Goal: Transaction & Acquisition: Purchase product/service

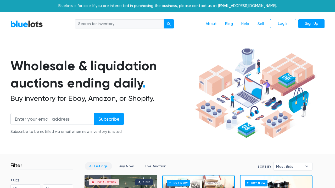
click at [109, 24] on input "search" at bounding box center [119, 23] width 89 height 9
type input "clothes"
click at [169, 24] on button "submit" at bounding box center [168, 23] width 10 height 9
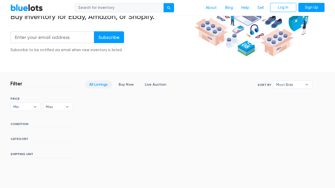
scroll to position [81, 0]
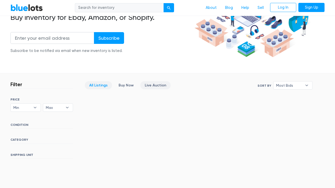
click at [149, 86] on link "Live Auction" at bounding box center [155, 85] width 30 height 8
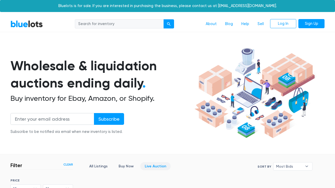
scroll to position [140, 0]
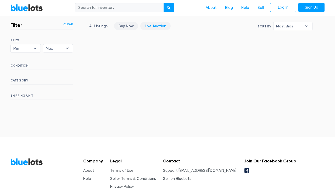
click at [126, 26] on link "Buy Now" at bounding box center [126, 26] width 24 height 8
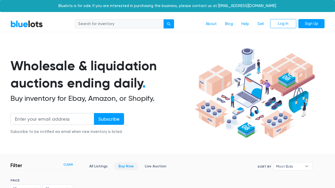
scroll to position [140, 0]
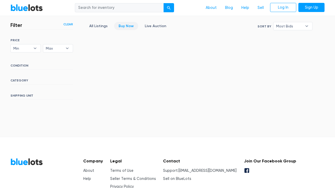
click at [19, 80] on h6 "CATEGORY" at bounding box center [41, 82] width 63 height 6
click at [95, 27] on link "All Listings" at bounding box center [98, 26] width 27 height 8
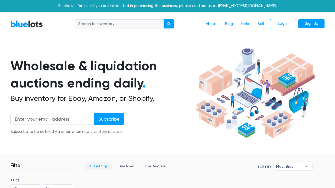
scroll to position [140, 0]
